Goal: Information Seeking & Learning: Learn about a topic

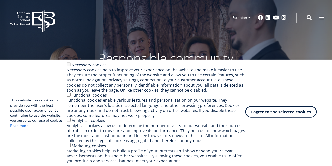
click at [281, 114] on font "I agree to the selected cookies" at bounding box center [281, 112] width 60 height 6
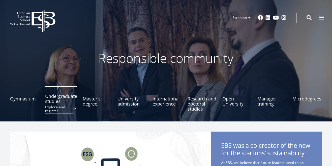
click at [61, 100] on font "Undergraduate studies" at bounding box center [61, 98] width 32 height 11
